Goal: Find specific page/section: Find specific page/section

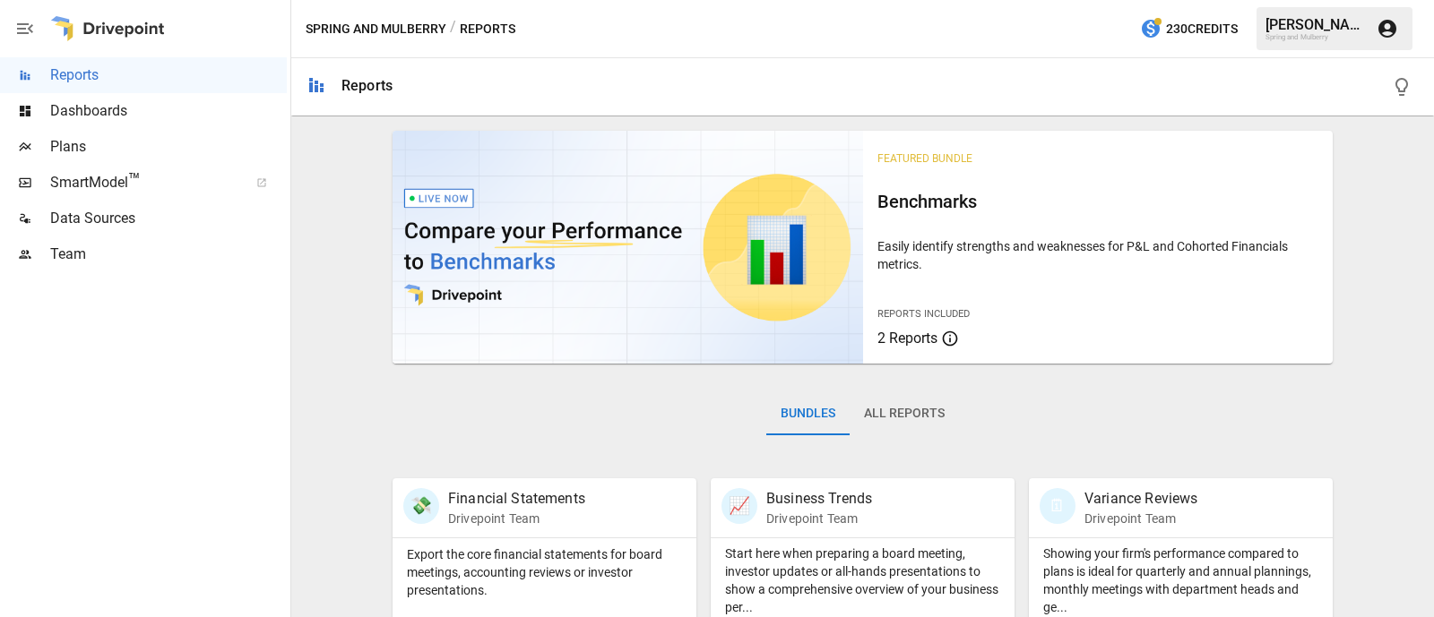
click at [96, 149] on span "Plans" at bounding box center [168, 147] width 237 height 22
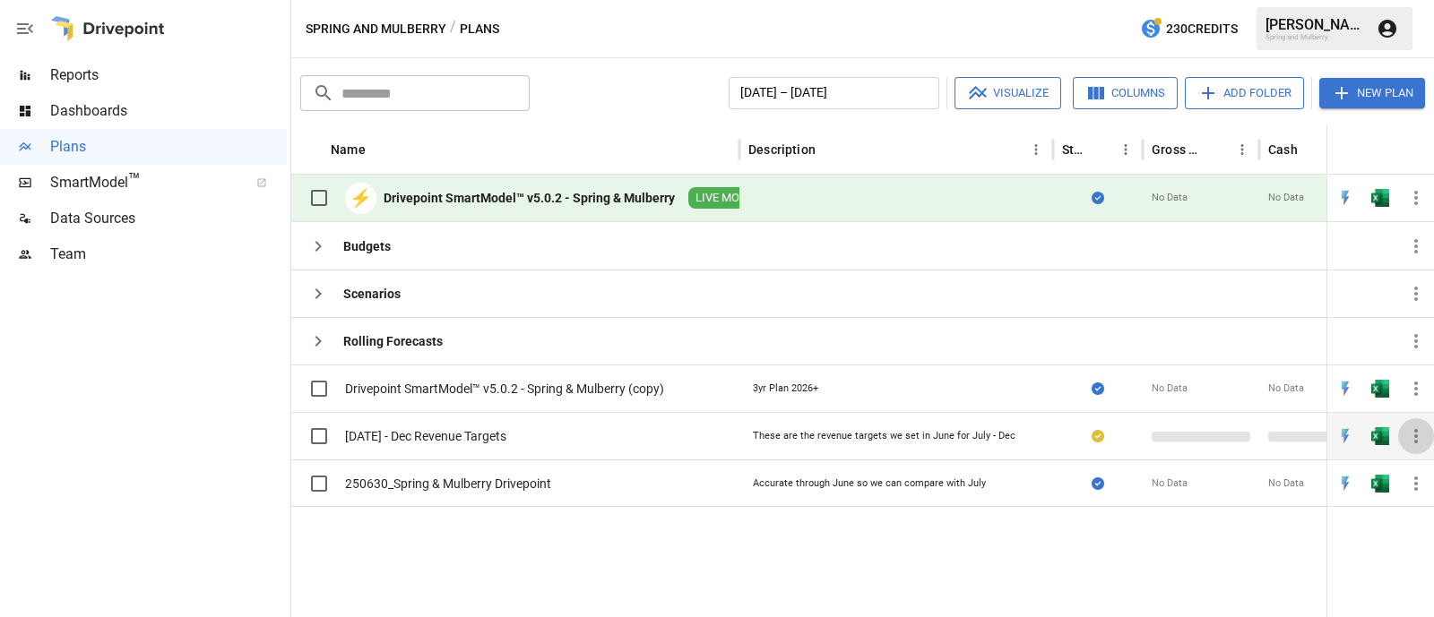
click at [1413, 435] on icon "button" at bounding box center [1416, 437] width 22 height 22
click at [1416, 435] on div at bounding box center [717, 308] width 1434 height 617
click at [1417, 383] on icon "button" at bounding box center [1416, 389] width 22 height 22
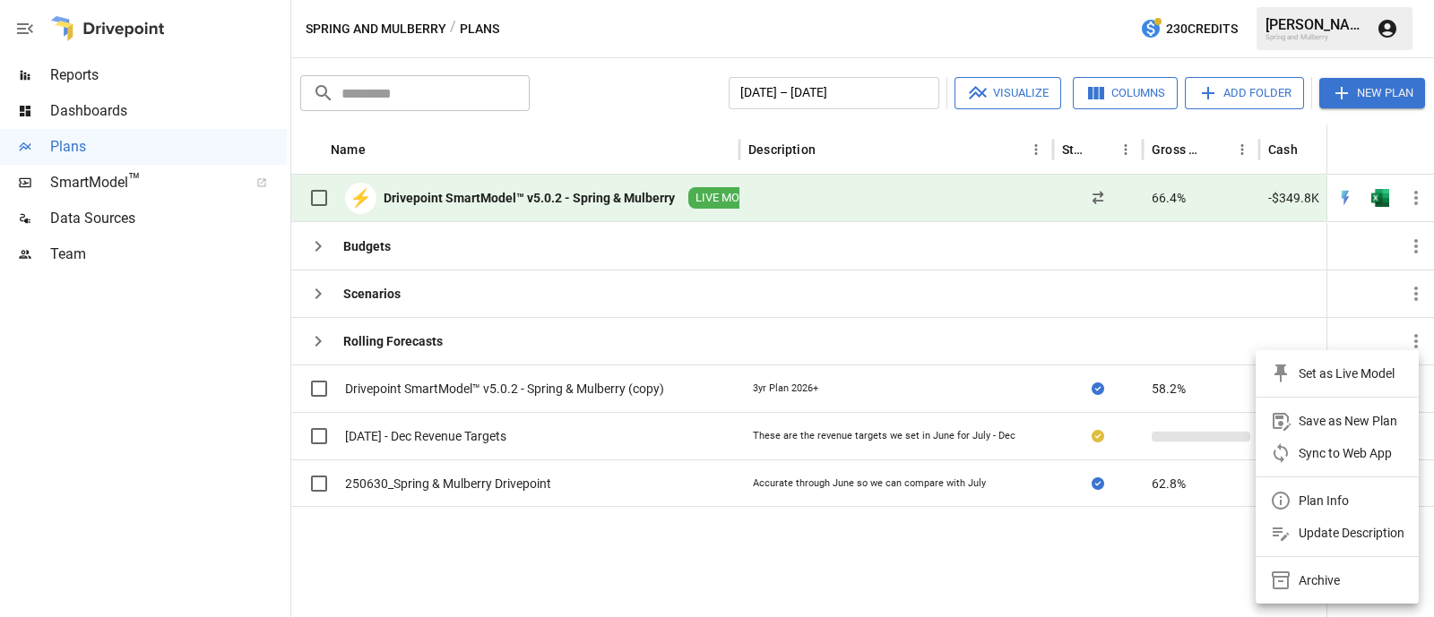
click at [1175, 564] on div at bounding box center [717, 308] width 1434 height 617
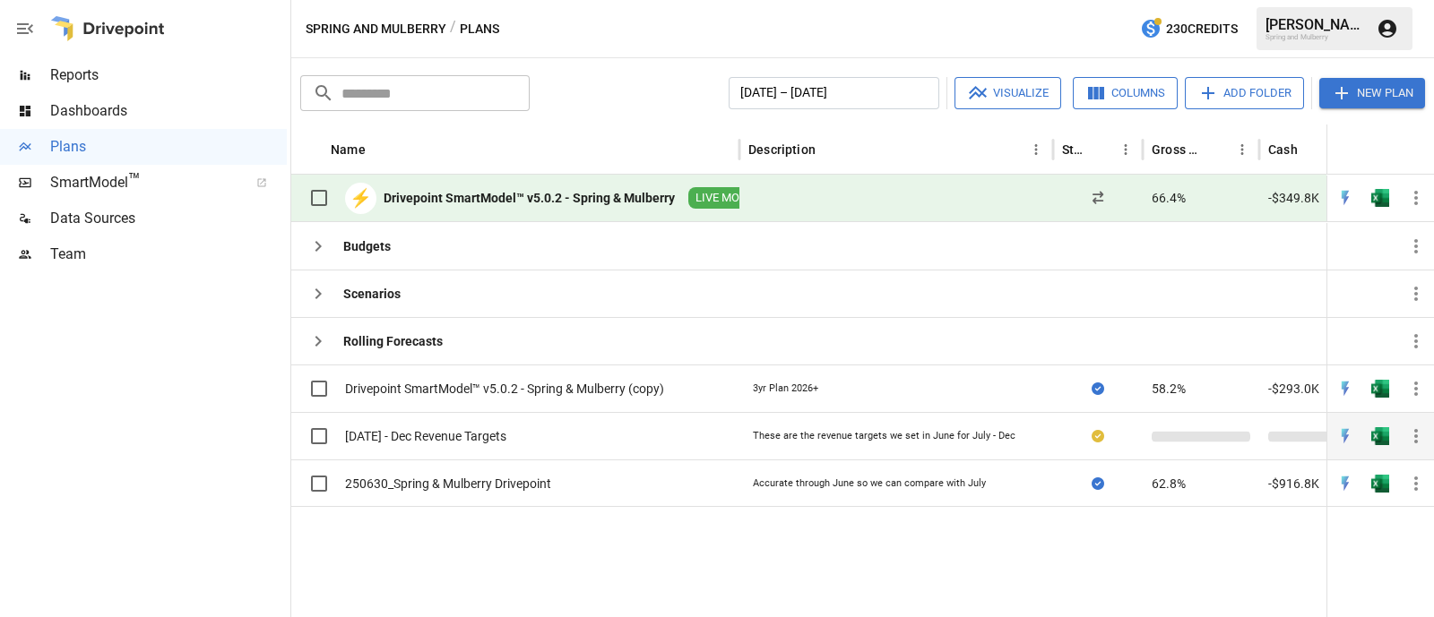
click at [1409, 438] on icon "button" at bounding box center [1416, 437] width 22 height 22
click at [1116, 560] on div at bounding box center [717, 308] width 1434 height 617
click at [466, 435] on div "[DATE] - Dec Revenue Targets" at bounding box center [425, 436] width 161 height 18
click at [1420, 442] on icon "button" at bounding box center [1416, 437] width 22 height 22
click at [928, 562] on div at bounding box center [717, 308] width 1434 height 617
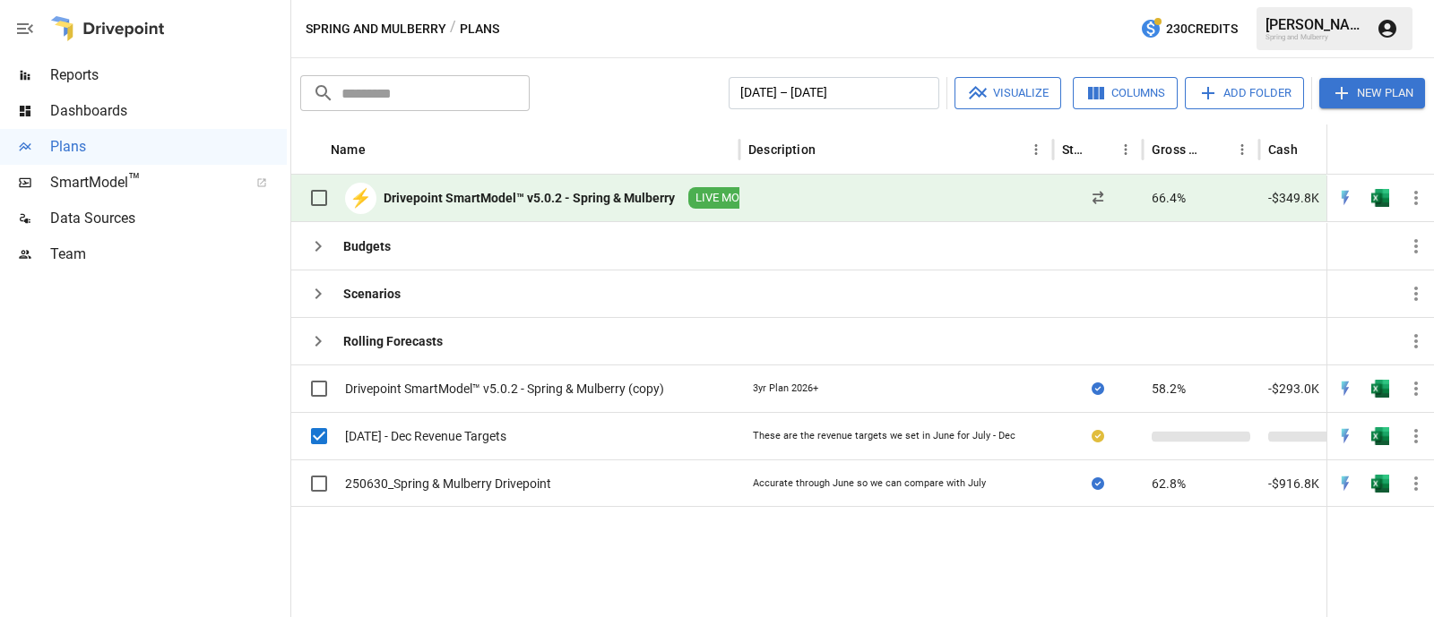
scroll to position [0, 738]
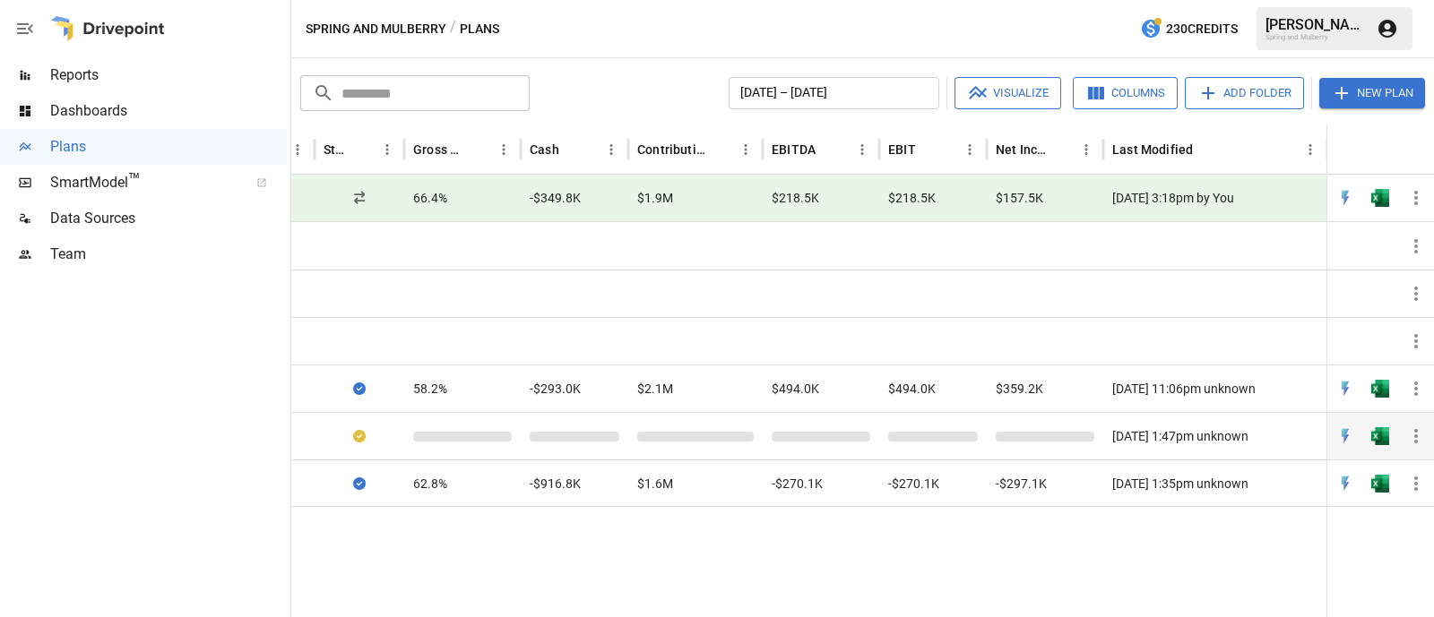
click at [1163, 429] on div "[DATE] 1:47pm unknown" at bounding box center [1215, 435] width 224 height 47
